Goal: Entertainment & Leisure: Consume media (video, audio)

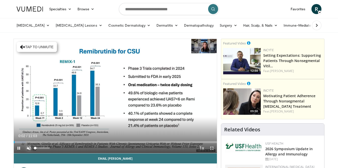
click at [28, 148] on span "Video Player" at bounding box center [29, 148] width 10 height 10
click at [214, 148] on span "Video Player" at bounding box center [212, 148] width 10 height 10
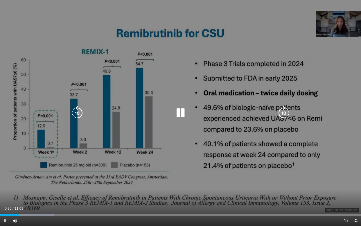
click at [285, 55] on div "10 seconds Tap to unmute" at bounding box center [180, 113] width 361 height 226
click at [180, 112] on icon "Video Player" at bounding box center [181, 113] width 14 height 14
click at [182, 115] on icon "Video Player" at bounding box center [181, 113] width 14 height 14
click at [180, 113] on icon "Video Player" at bounding box center [181, 113] width 14 height 14
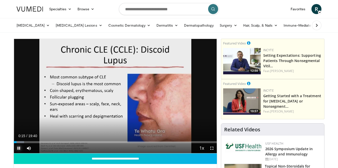
click at [19, 148] on span "Video Player" at bounding box center [19, 148] width 10 height 10
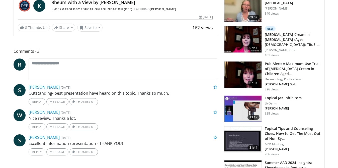
scroll to position [169, 0]
